Goal: Information Seeking & Learning: Learn about a topic

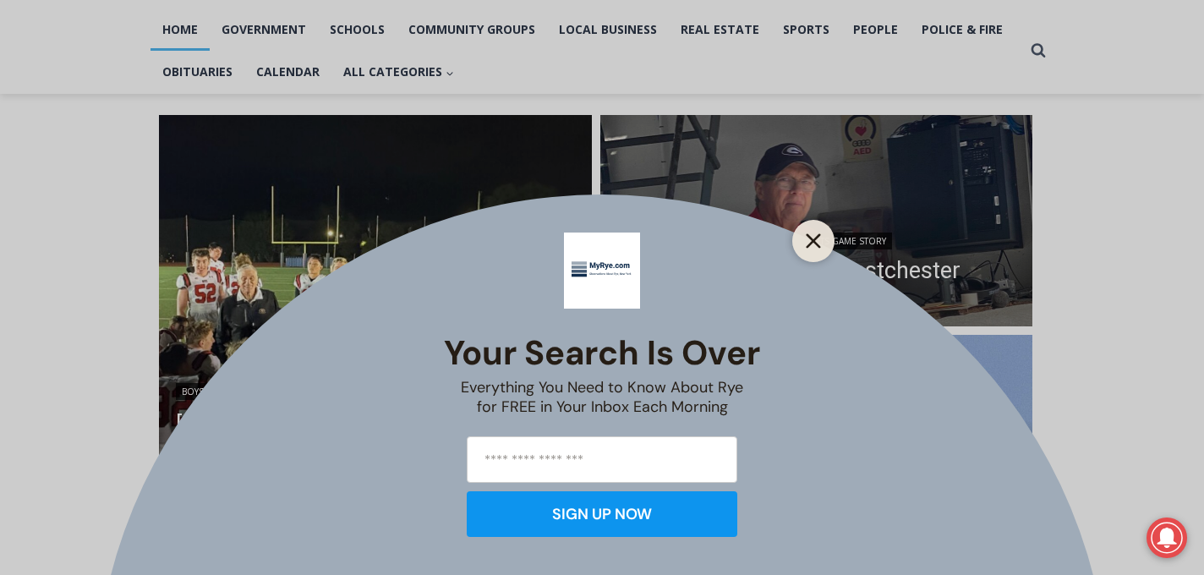
click at [824, 243] on button "Close" at bounding box center [814, 241] width 24 height 24
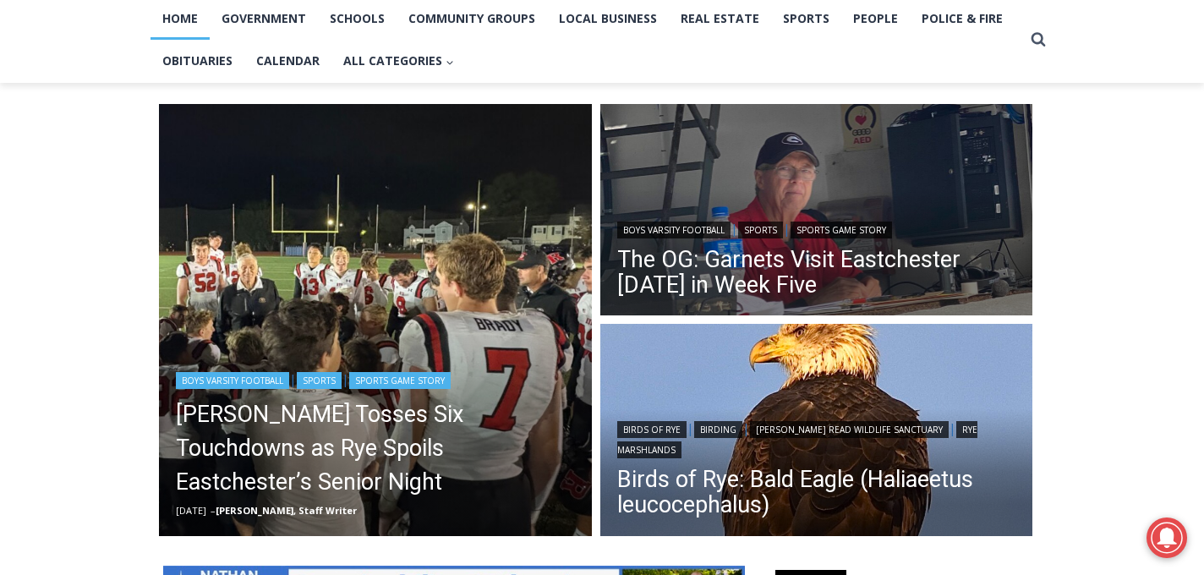
scroll to position [373, 0]
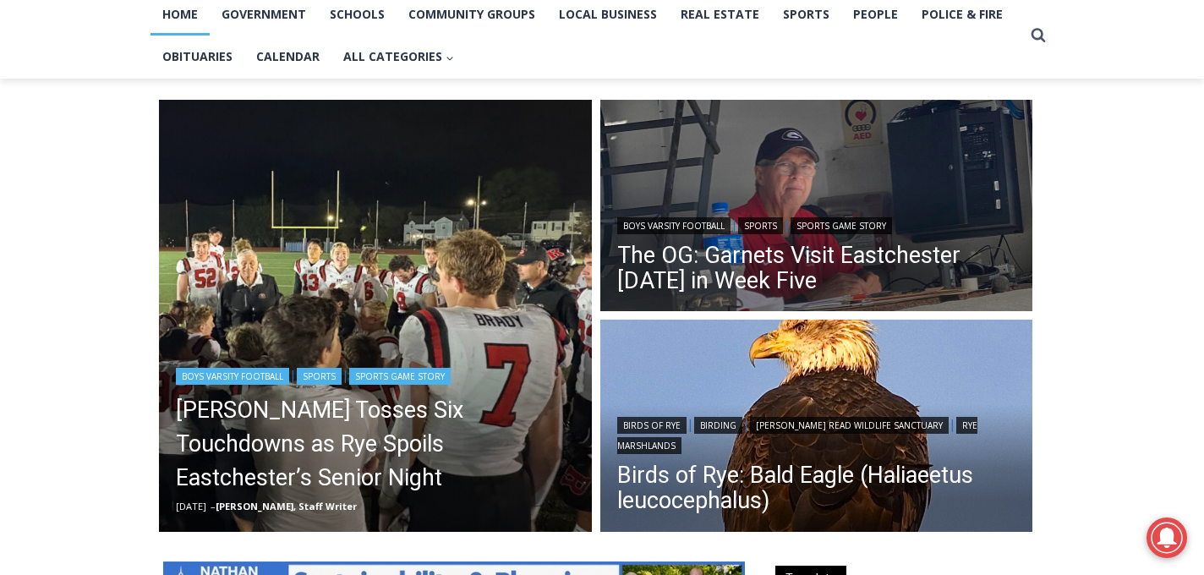
click at [406, 313] on img "Read More Miller Tosses Six Touchdowns as Rye Spoils Eastchester’s Senior Night" at bounding box center [375, 316] width 433 height 433
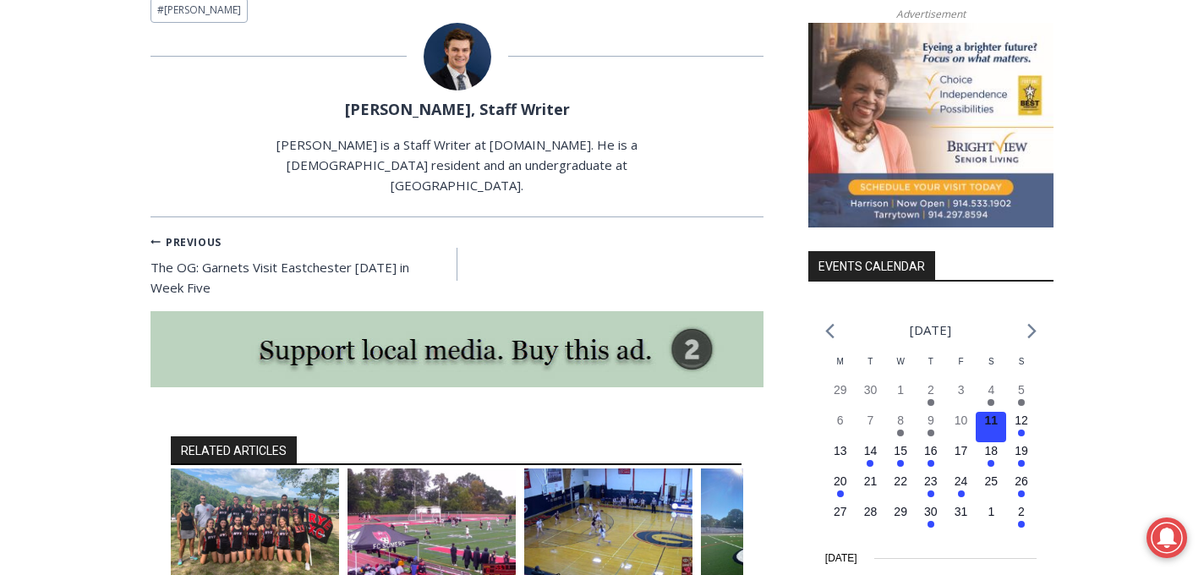
scroll to position [1844, 0]
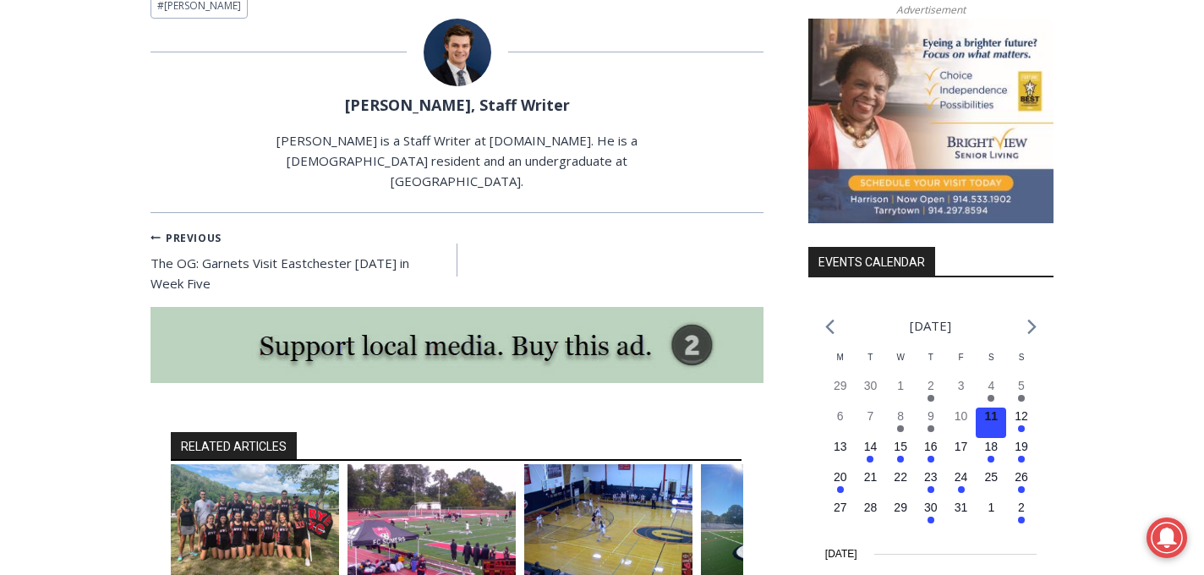
click at [472, 480] on img "2 of 6" at bounding box center [432, 520] width 168 height 112
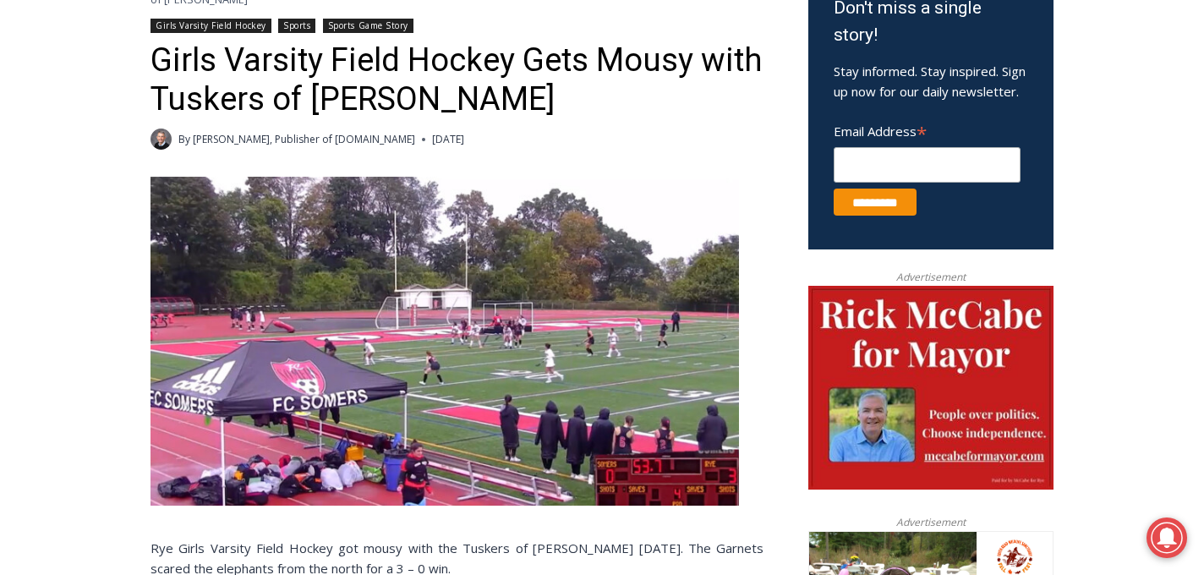
scroll to position [594, 0]
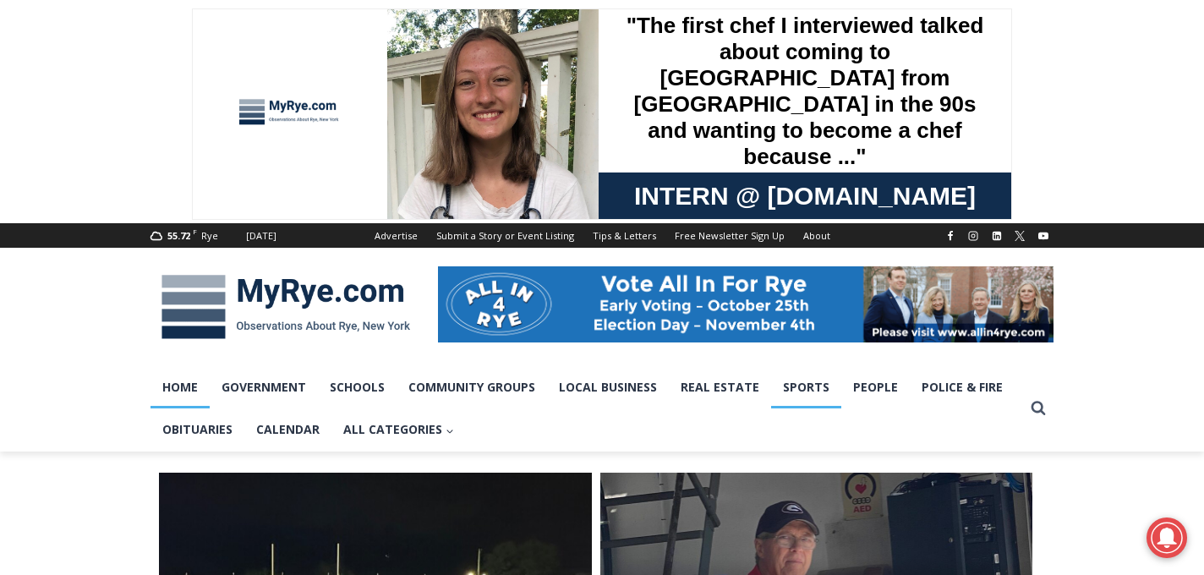
click at [819, 381] on link "Sports" at bounding box center [806, 387] width 70 height 42
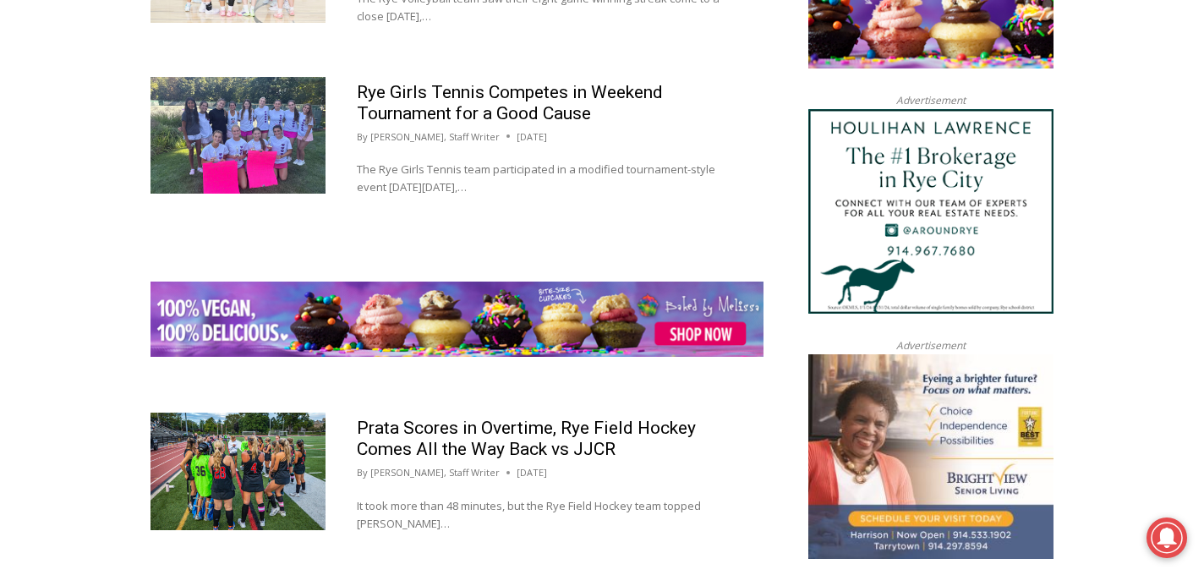
scroll to position [2060, 0]
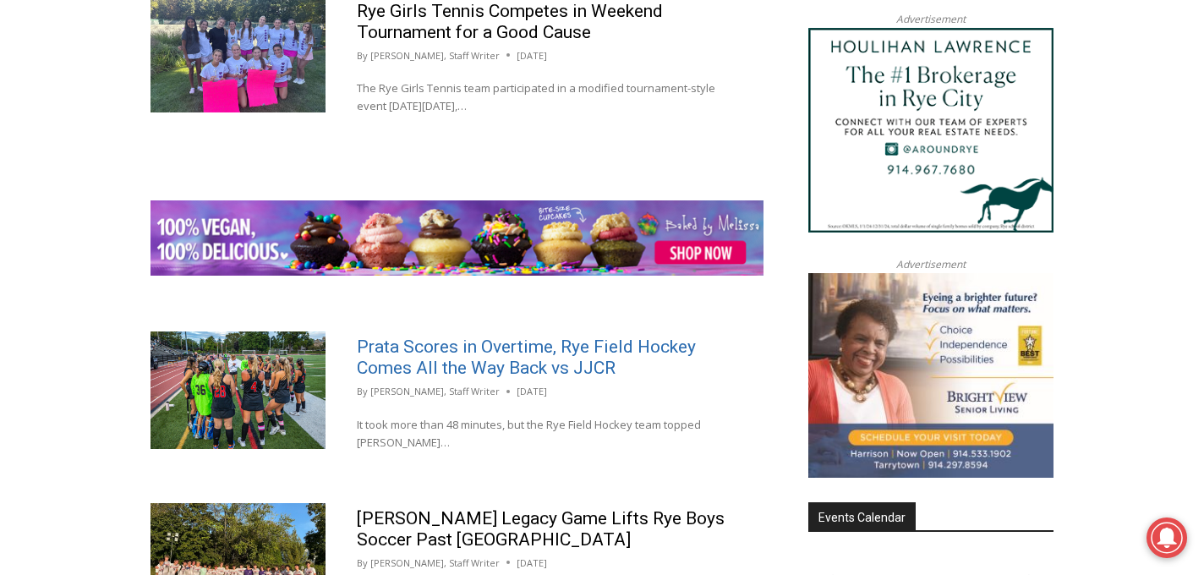
click at [556, 365] on link "Prata Scores in Overtime, Rye Field Hockey Comes All the Way Back vs JJCR" at bounding box center [526, 357] width 339 height 41
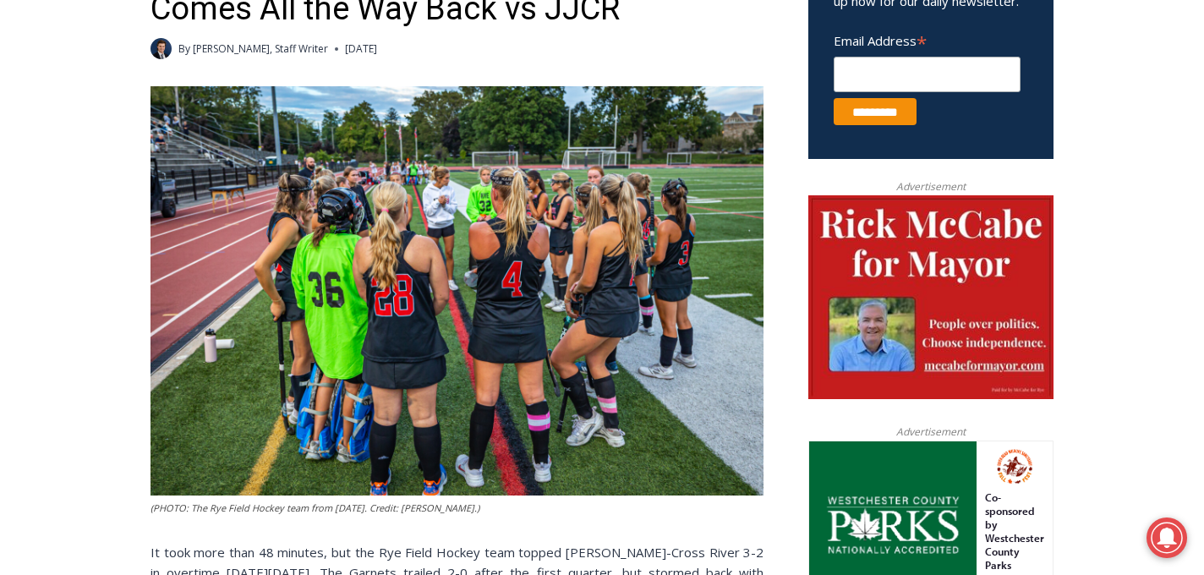
scroll to position [525, 0]
